Goal: Transaction & Acquisition: Purchase product/service

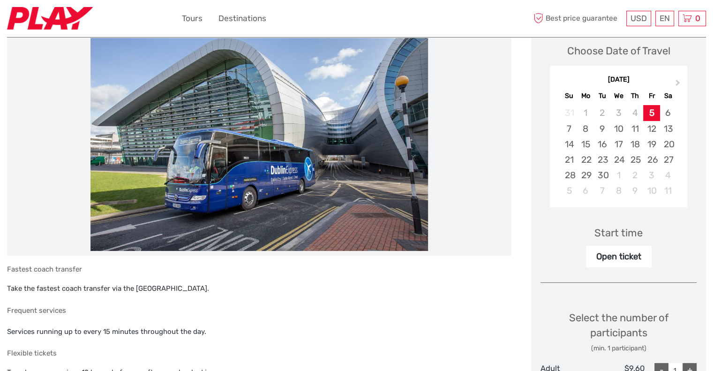
scroll to position [134, 0]
click at [584, 151] on div "15" at bounding box center [586, 144] width 16 height 15
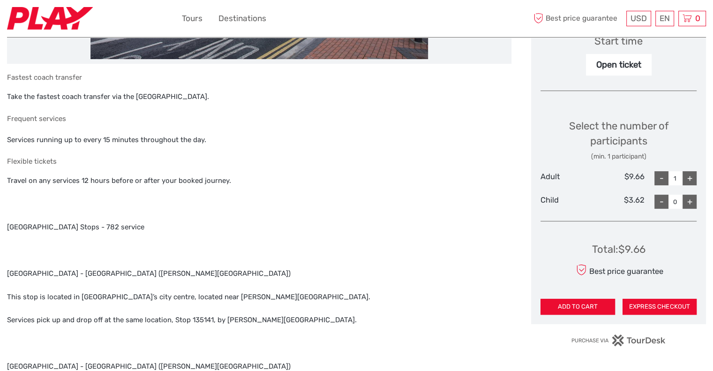
scroll to position [328, 0]
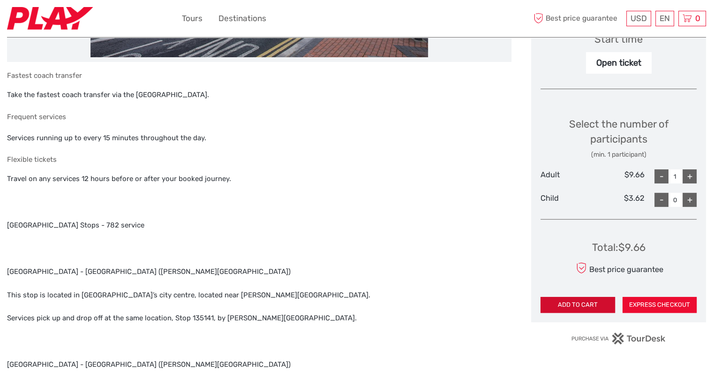
click at [590, 302] on button "ADD TO CART" at bounding box center [578, 305] width 74 height 16
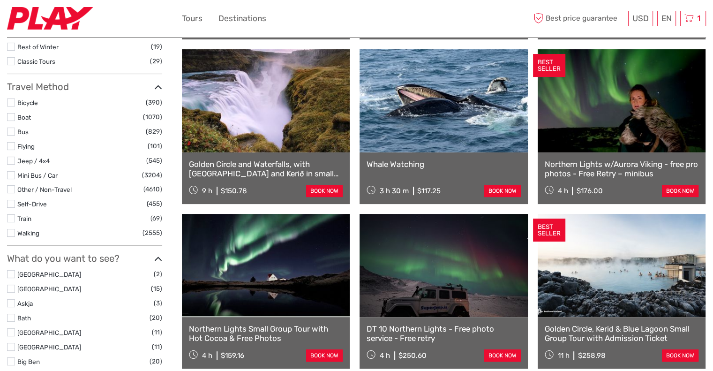
select select
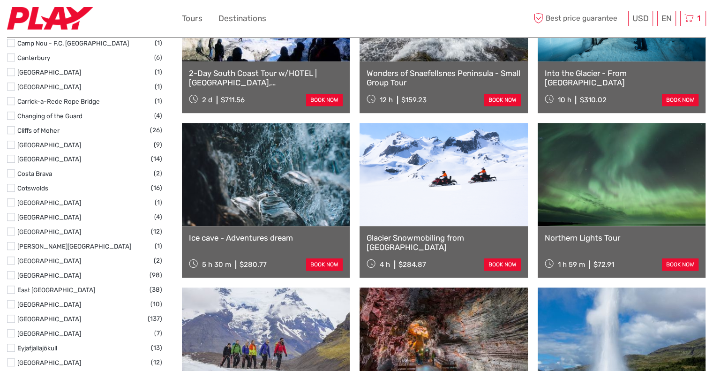
scroll to position [668, 0]
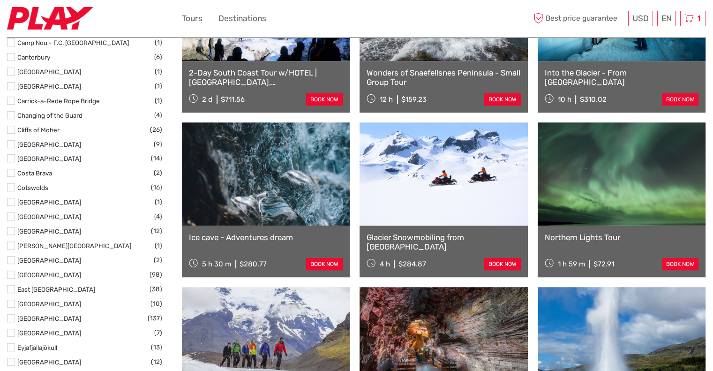
click at [8, 273] on label at bounding box center [11, 275] width 8 height 8
click at [0, 0] on input "checkbox" at bounding box center [0, 0] width 0 height 0
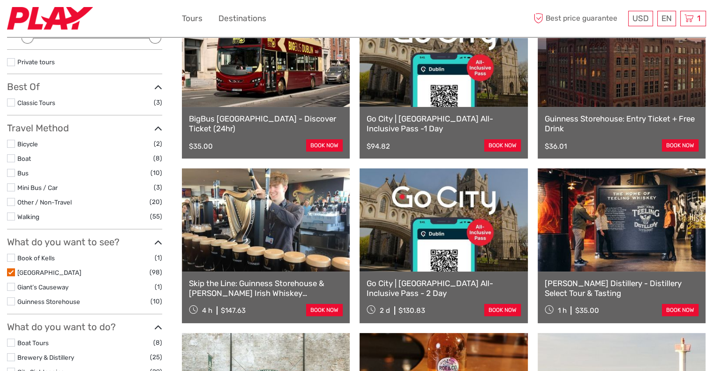
scroll to position [148, 0]
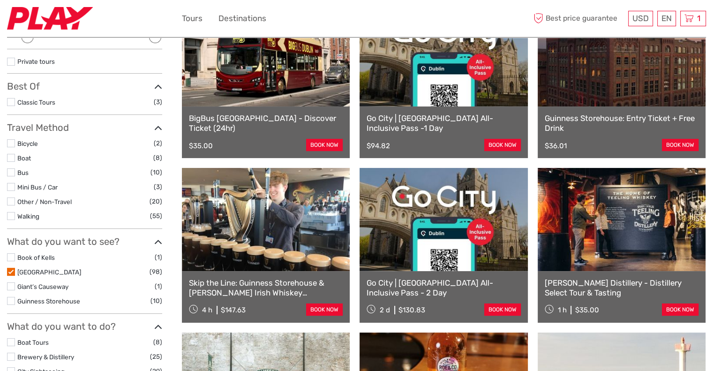
click at [9, 270] on label at bounding box center [11, 272] width 8 height 8
click at [0, 0] on input "checkbox" at bounding box center [0, 0] width 0 height 0
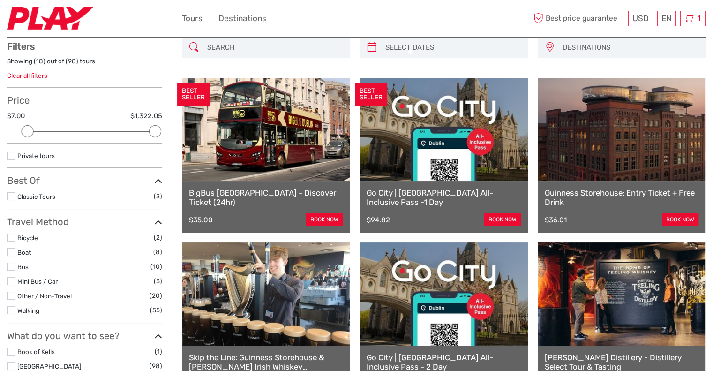
scroll to position [53, 0]
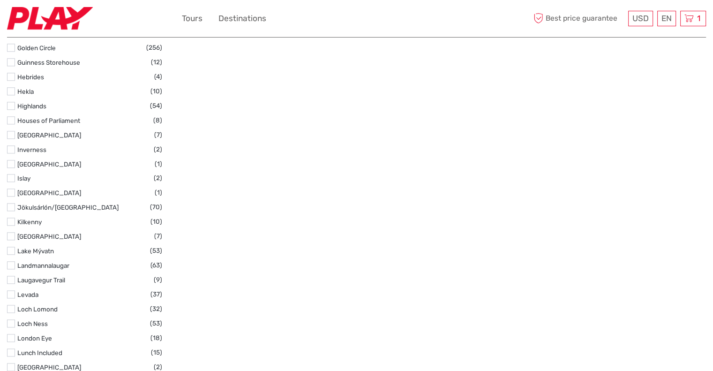
scroll to position [1020, 0]
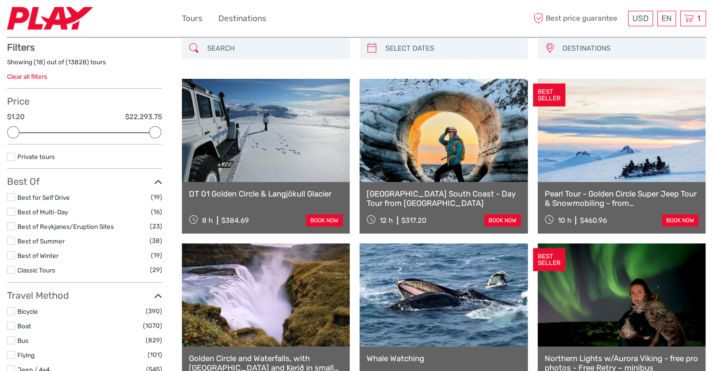
scroll to position [64, 0]
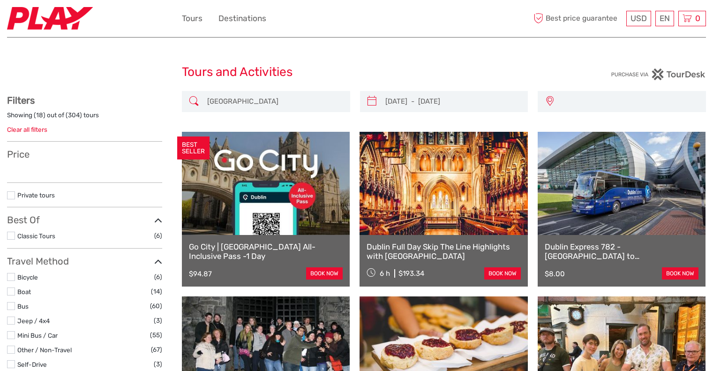
select select
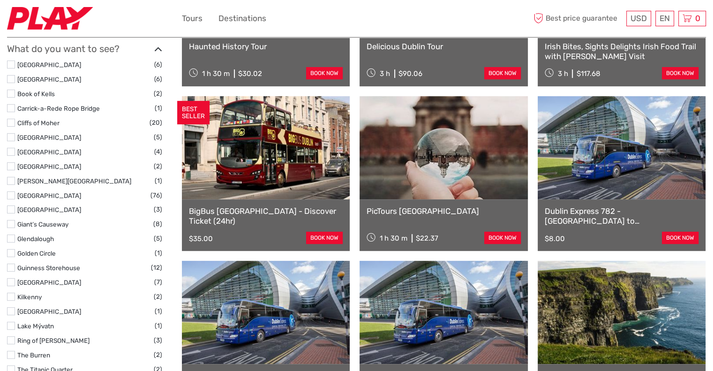
scroll to position [385, 0]
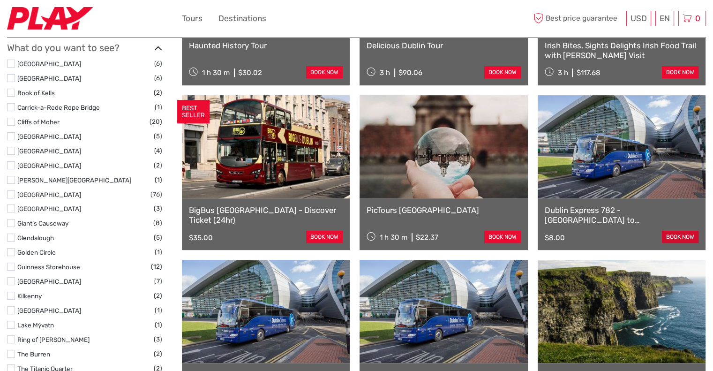
click at [675, 236] on link "book now" at bounding box center [680, 237] width 37 height 12
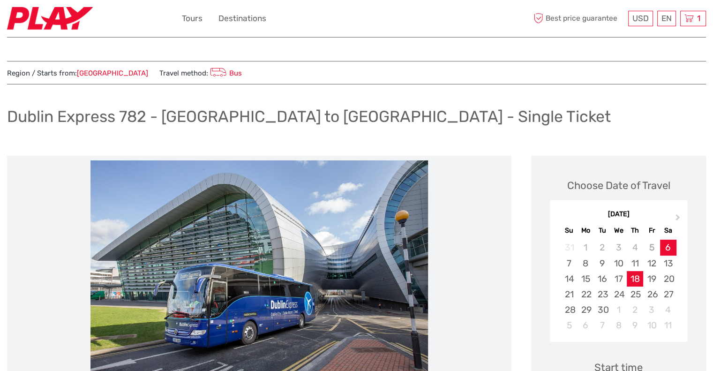
click at [637, 275] on div "18" at bounding box center [635, 278] width 16 height 15
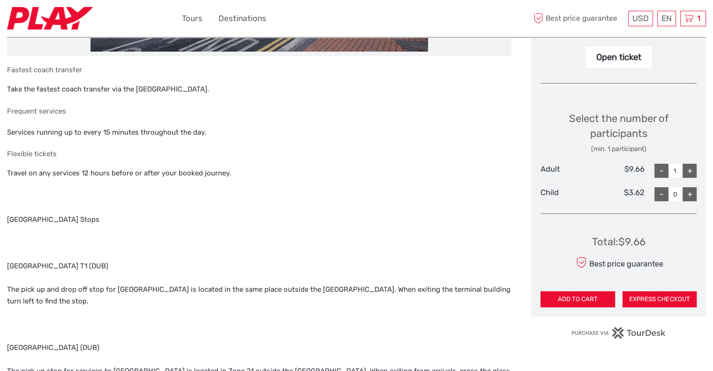
scroll to position [337, 0]
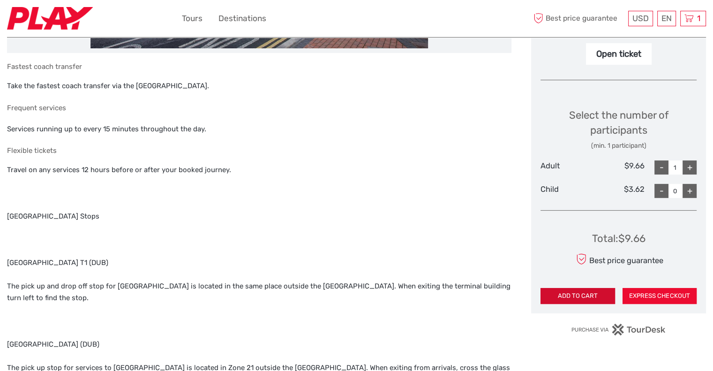
click at [585, 294] on button "ADD TO CART" at bounding box center [578, 296] width 74 height 16
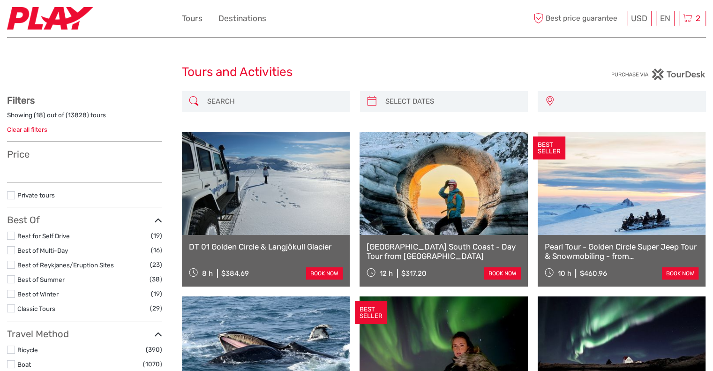
select select
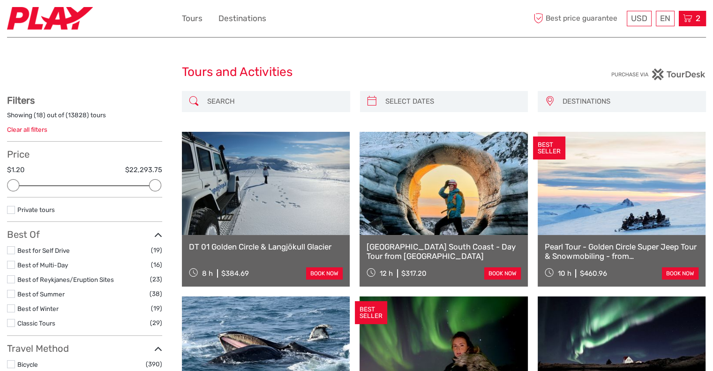
click at [692, 20] on div "2 Items Dublin Express 782 - Dublin Airport to Dublin City - Single Ticket 1x A…" at bounding box center [692, 18] width 27 height 15
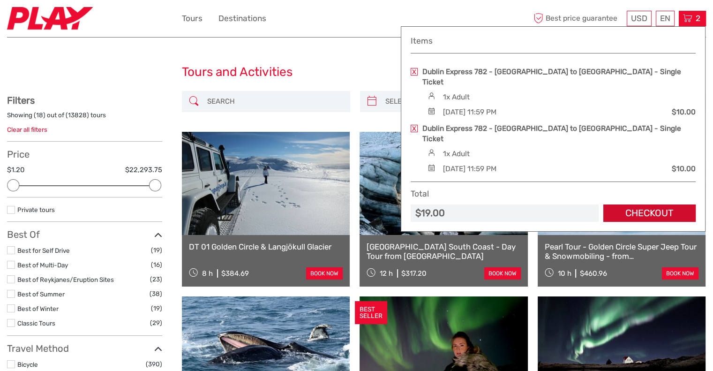
click at [636, 204] on link "Checkout" at bounding box center [649, 212] width 92 height 17
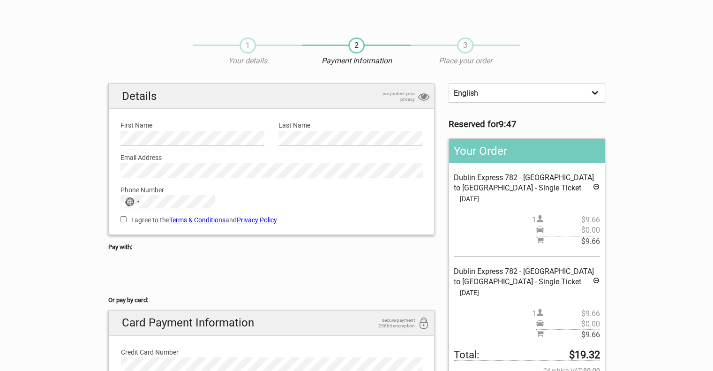
click at [125, 219] on input "I agree to the Terms & Conditions and Privacy Policy" at bounding box center [123, 219] width 6 height 6
checkbox input "true"
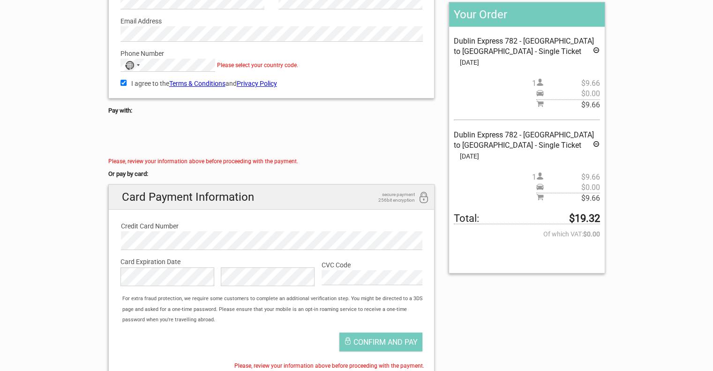
scroll to position [136, 0]
click at [136, 63] on div "No country selected" at bounding box center [132, 66] width 22 height 12
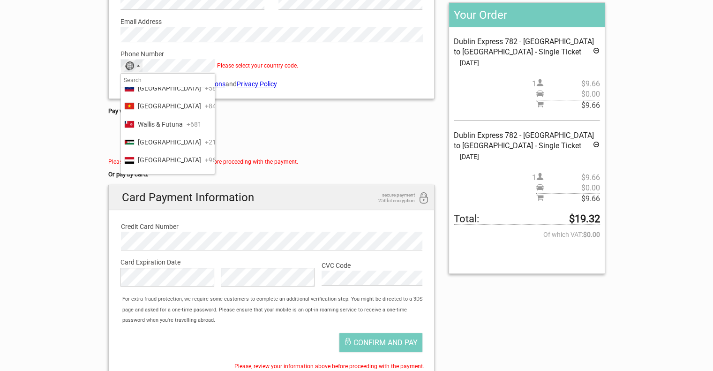
scroll to position [4390, 0]
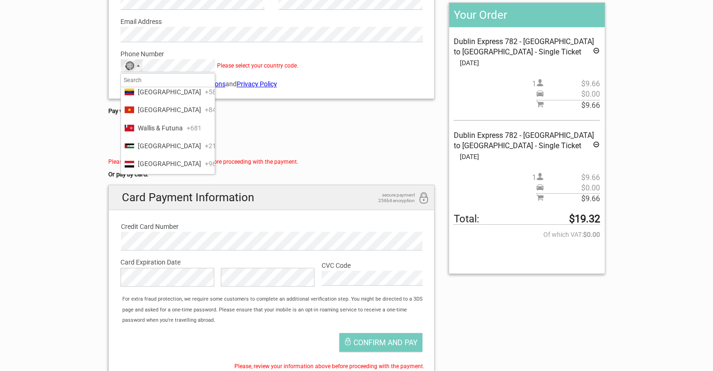
click at [161, 7] on span "United States" at bounding box center [169, 2] width 63 height 10
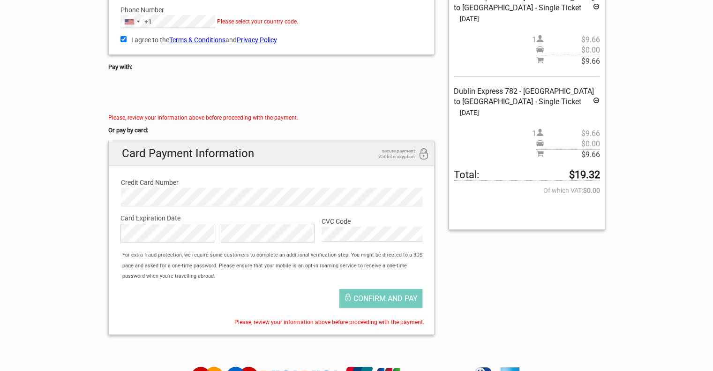
scroll to position [185, 0]
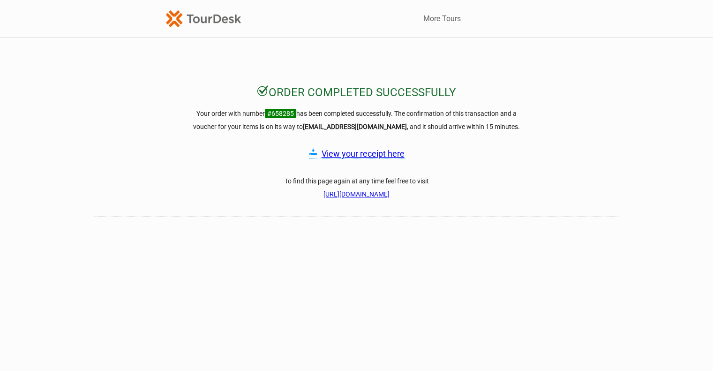
click at [364, 154] on link "View your receipt here" at bounding box center [363, 154] width 83 height 10
